Goal: Task Accomplishment & Management: Manage account settings

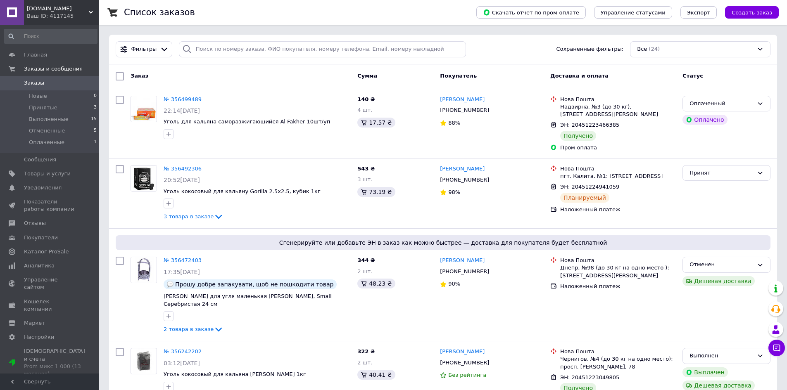
scroll to position [41, 0]
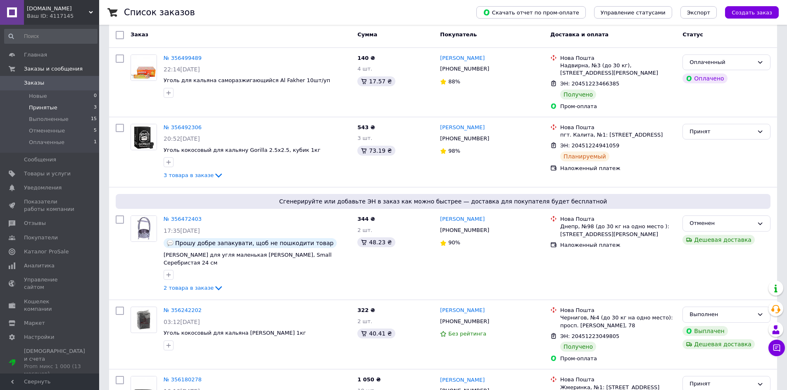
click at [93, 124] on li "Выполненные 15" at bounding box center [51, 120] width 102 height 12
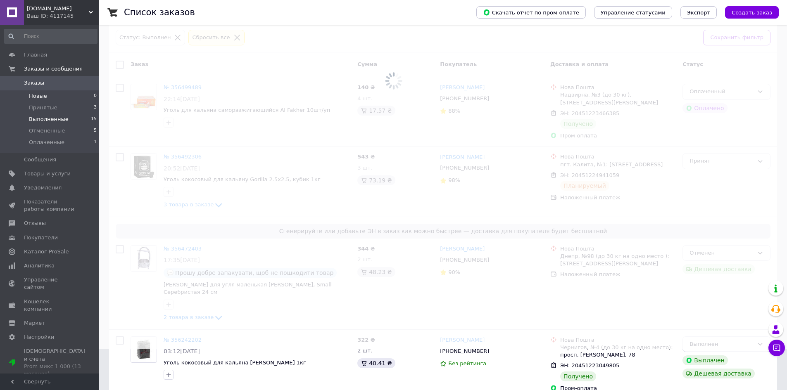
drag, startPoint x: 69, startPoint y: 105, endPoint x: 66, endPoint y: 100, distance: 5.6
click at [69, 104] on li "Принятые 3" at bounding box center [51, 108] width 102 height 12
click at [60, 83] on span "Заказы" at bounding box center [50, 82] width 52 height 7
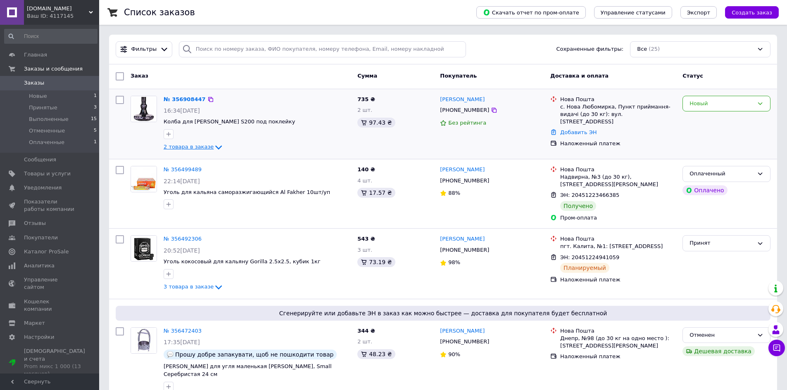
click at [196, 150] on span "2 товара в заказе" at bounding box center [189, 147] width 50 height 6
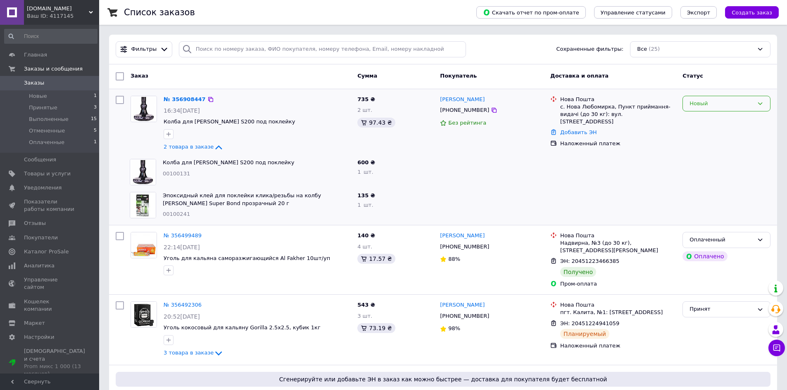
click at [720, 110] on div "Новый" at bounding box center [727, 104] width 88 height 16
click at [711, 116] on li "Принят" at bounding box center [726, 120] width 87 height 15
drag, startPoint x: 459, startPoint y: 111, endPoint x: 467, endPoint y: 115, distance: 9.1
click at [467, 115] on div "[PHONE_NUMBER]" at bounding box center [464, 110] width 52 height 11
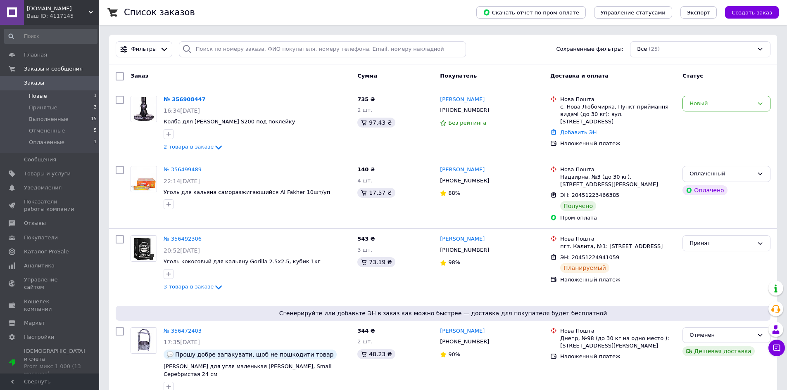
click at [80, 99] on li "Новые 1" at bounding box center [51, 96] width 102 height 12
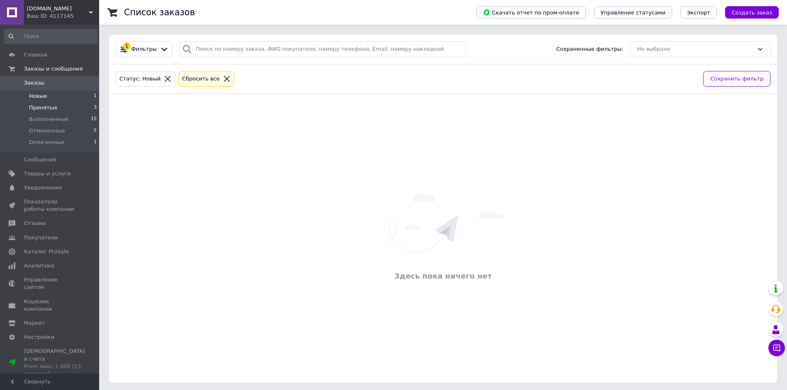
click at [71, 105] on li "Принятые 3" at bounding box center [51, 108] width 102 height 12
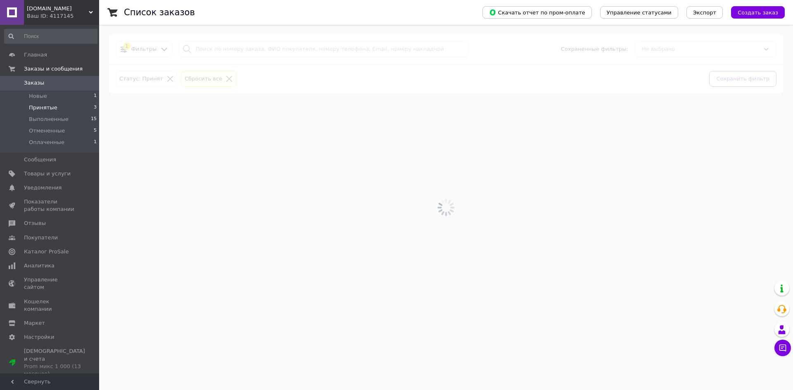
click at [62, 77] on link "Заказы 0" at bounding box center [51, 83] width 102 height 14
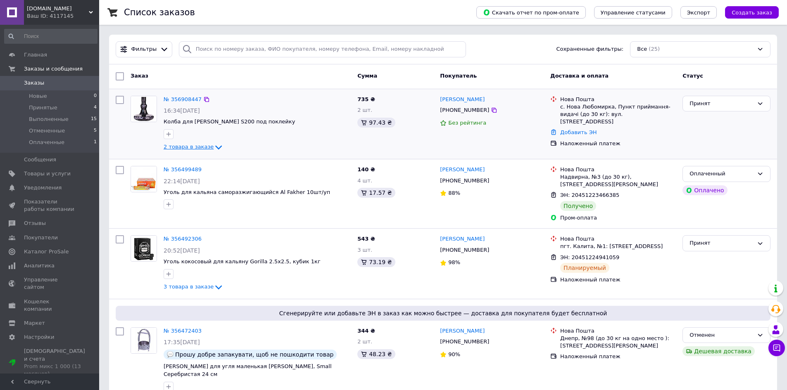
click at [214, 147] on icon at bounding box center [219, 148] width 10 height 10
